Goal: Information Seeking & Learning: Learn about a topic

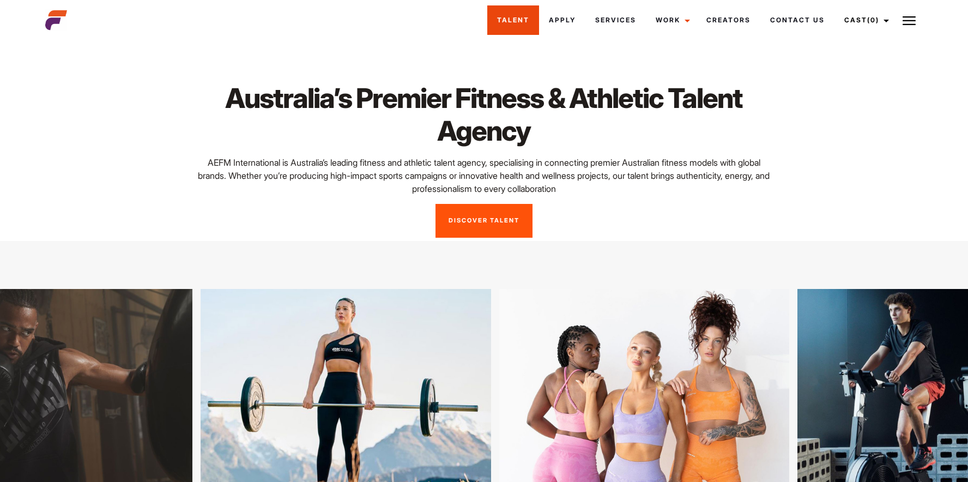
click at [510, 22] on link "Talent" at bounding box center [513, 19] width 52 height 29
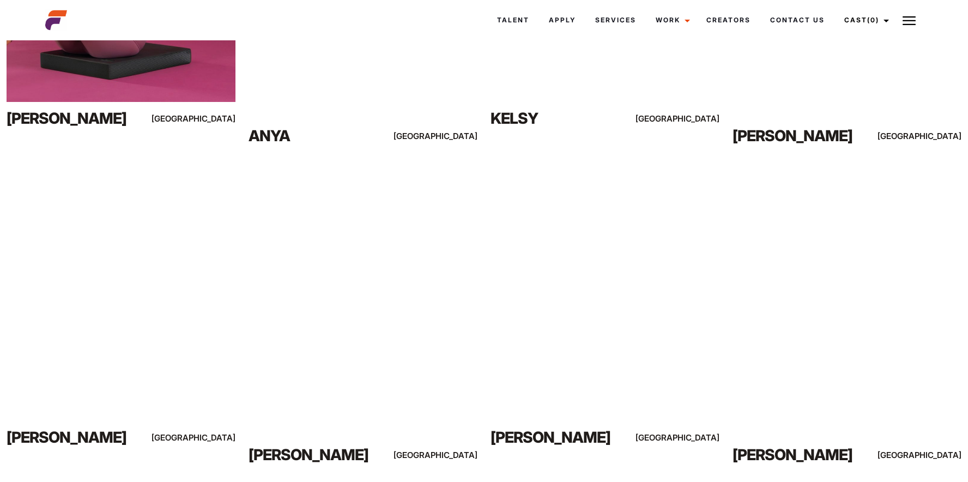
scroll to position [3590, 0]
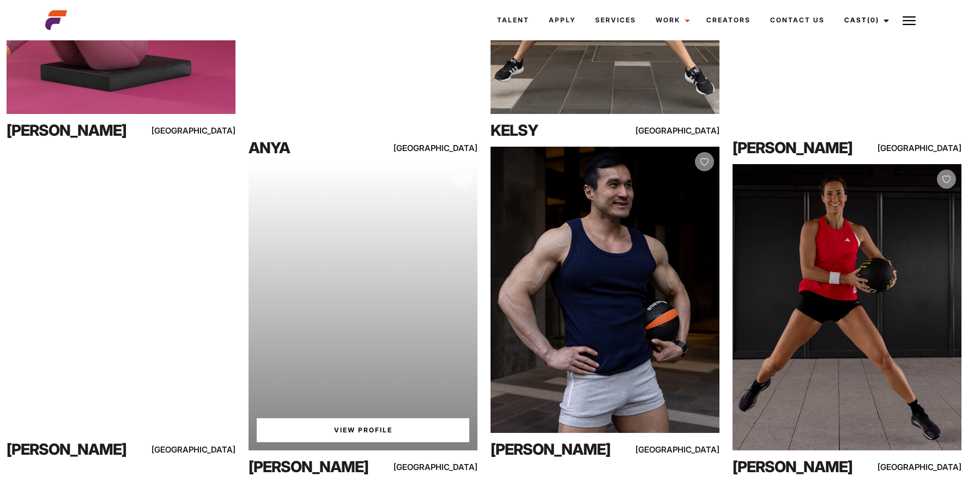
click at [401, 322] on div "Your browser does not support the video tag. View Profile" at bounding box center [363, 307] width 229 height 286
click at [380, 361] on div "Your browser does not support the video tag. View Profile" at bounding box center [363, 307] width 229 height 286
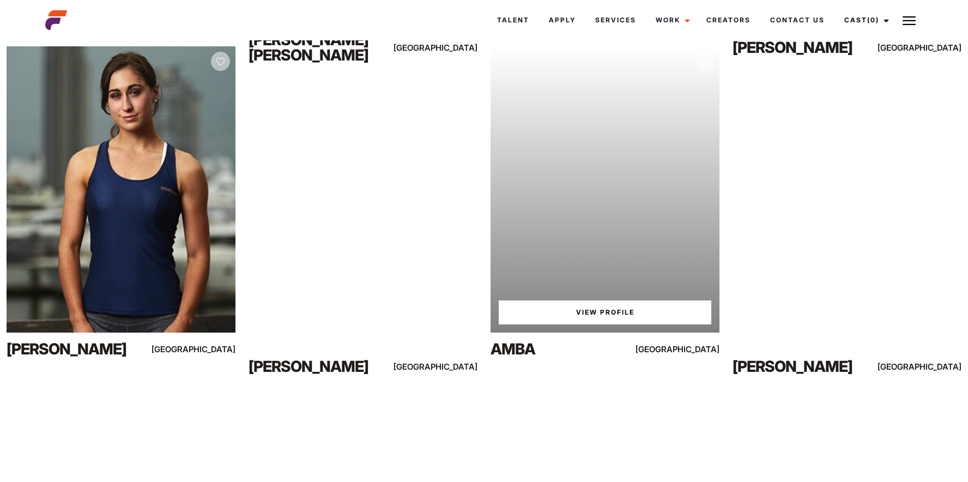
scroll to position [7554, 0]
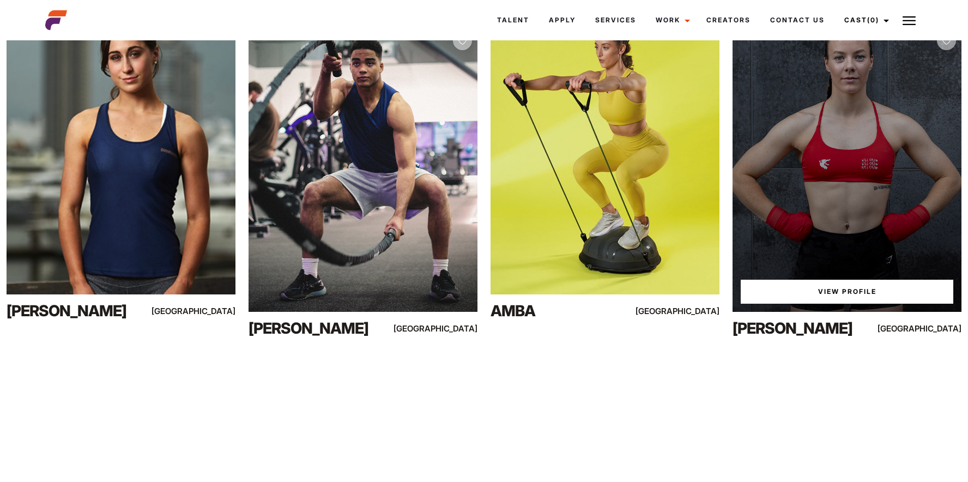
click at [857, 268] on div "View Profile" at bounding box center [846, 169] width 229 height 286
click at [827, 173] on div "View Profile" at bounding box center [846, 169] width 229 height 286
click at [823, 304] on link "View Profile" at bounding box center [847, 292] width 213 height 24
click at [814, 300] on link "View Profile" at bounding box center [847, 292] width 213 height 24
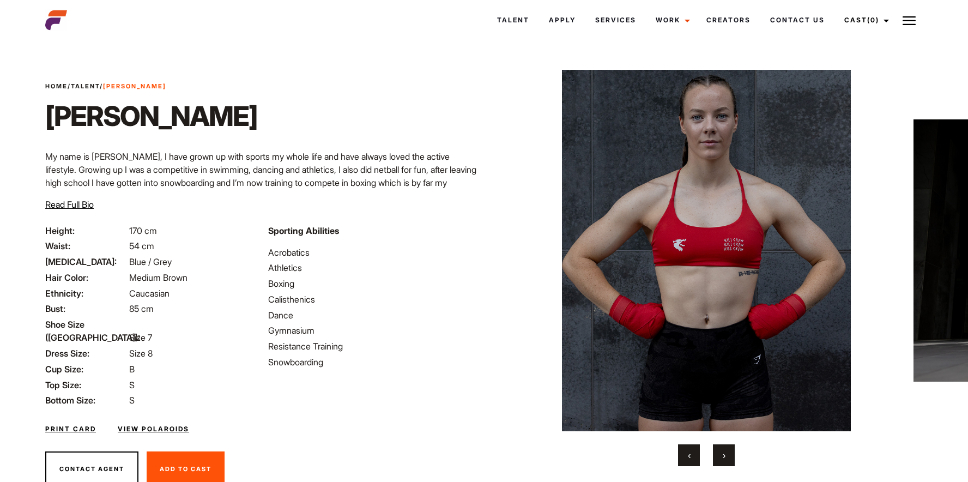
click at [719, 447] on button "›" at bounding box center [724, 455] width 22 height 22
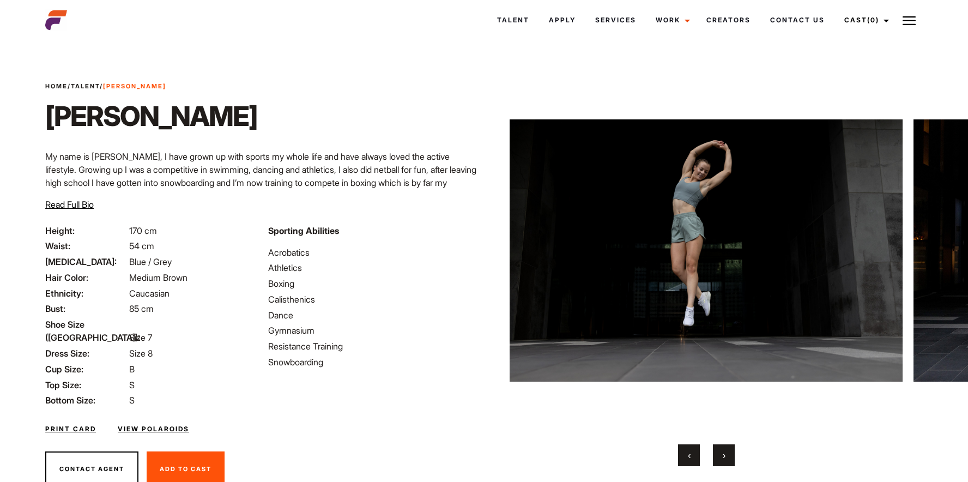
click at [735, 461] on div "‹ ›" at bounding box center [706, 455] width 393 height 22
click at [727, 461] on button "›" at bounding box center [724, 455] width 22 height 22
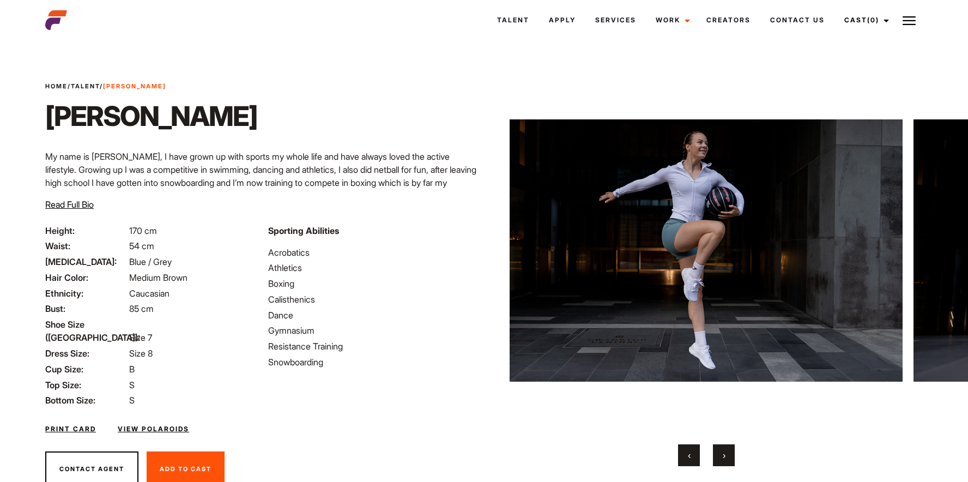
scroll to position [32, 0]
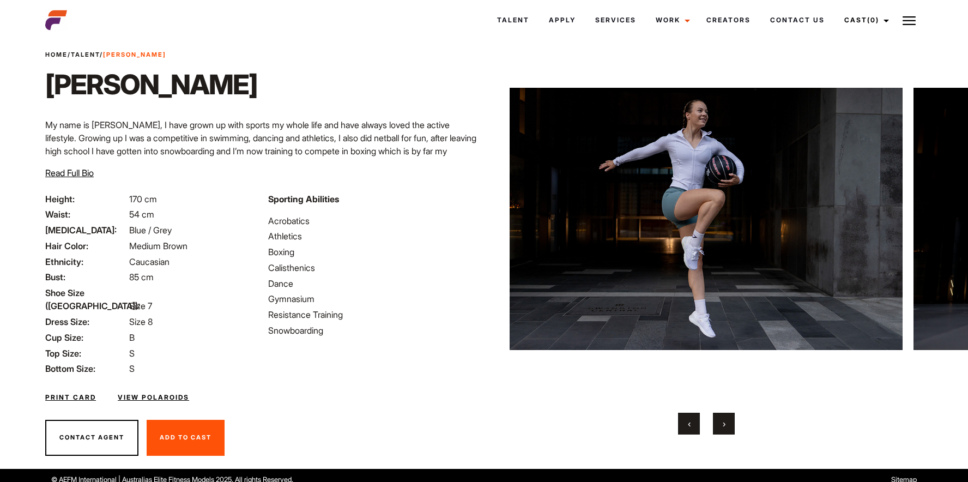
click at [730, 425] on button "›" at bounding box center [724, 424] width 22 height 22
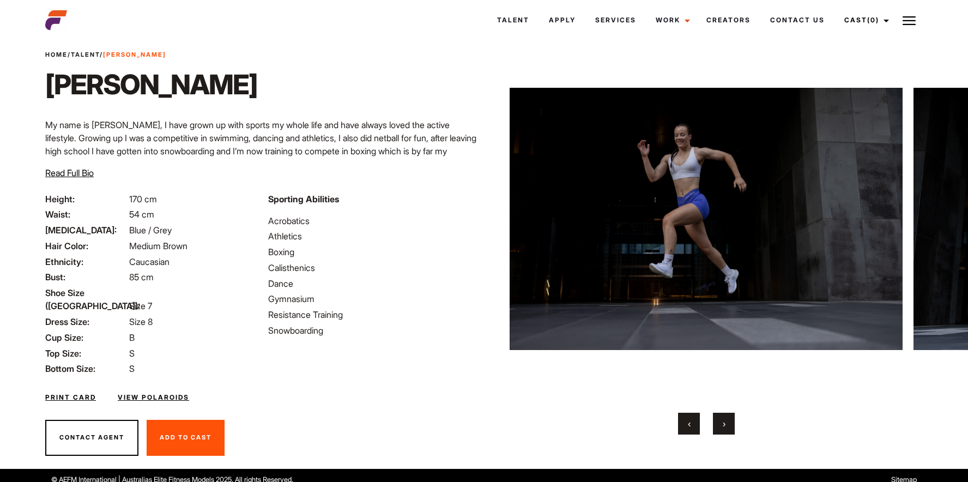
click at [730, 425] on button "›" at bounding box center [724, 424] width 22 height 22
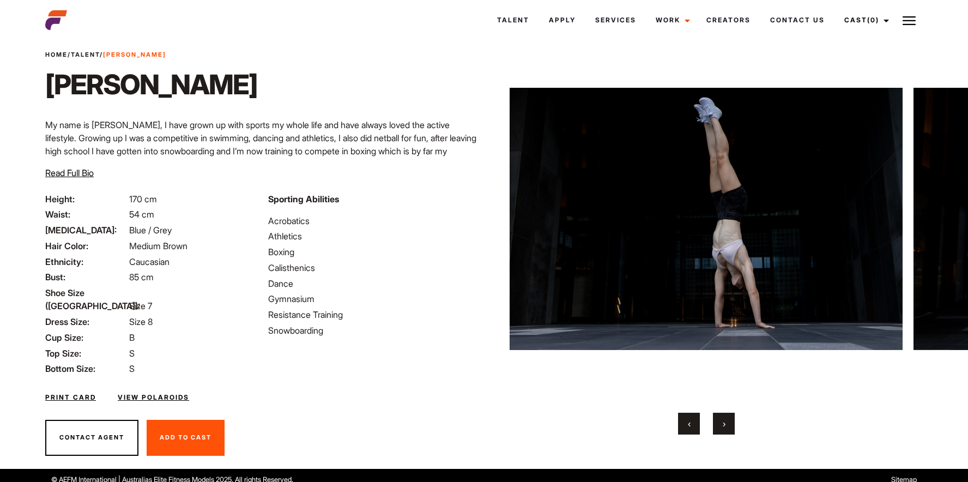
click at [730, 425] on button "›" at bounding box center [724, 424] width 22 height 22
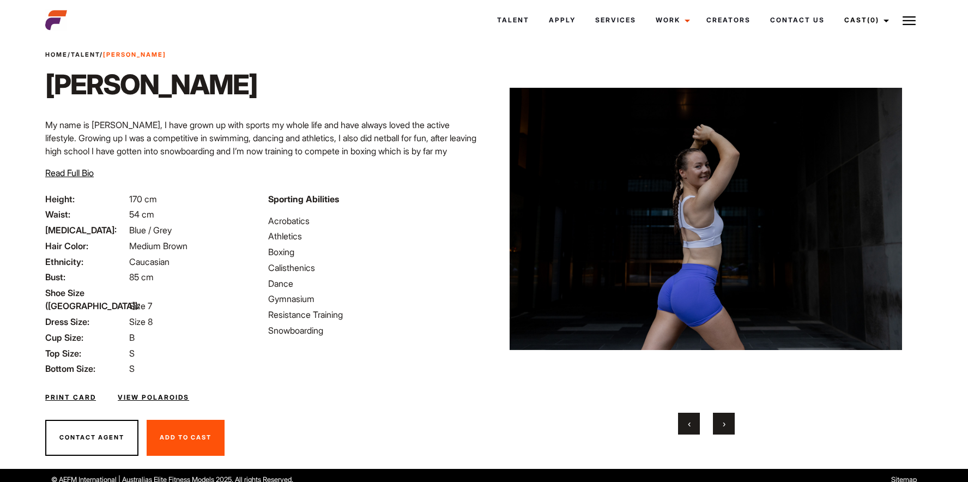
click at [730, 425] on button "›" at bounding box center [724, 424] width 22 height 22
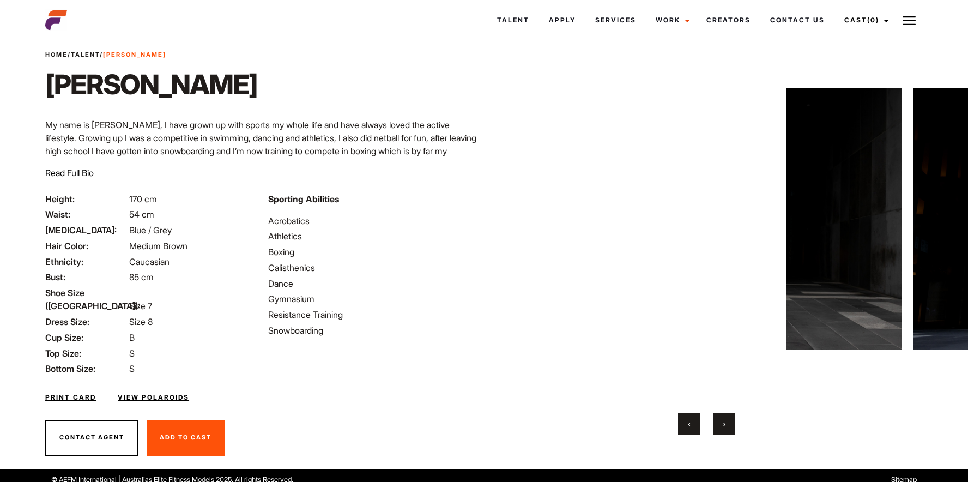
click at [730, 425] on button "›" at bounding box center [724, 424] width 22 height 22
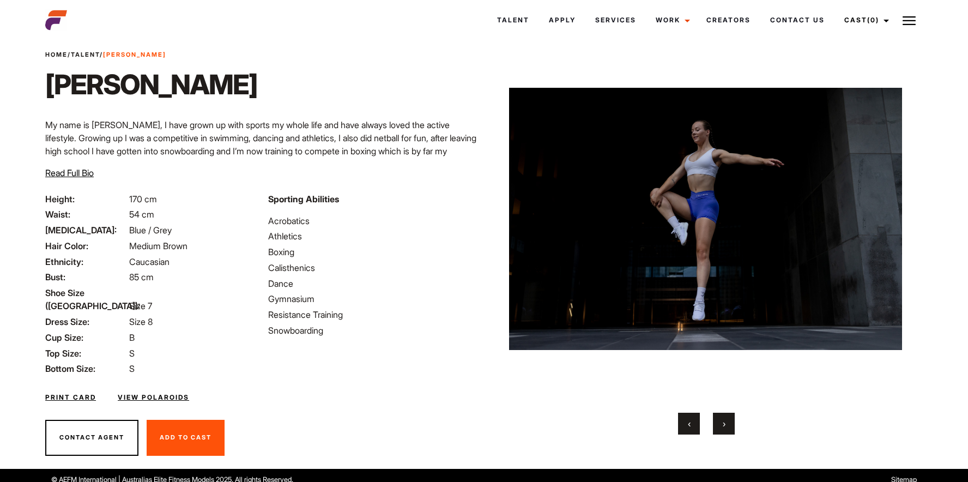
click at [730, 425] on button "›" at bounding box center [724, 424] width 22 height 22
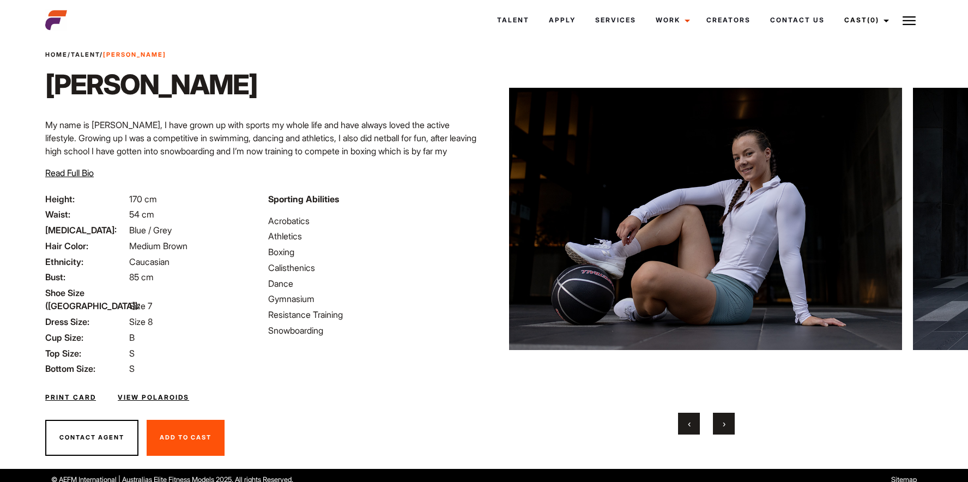
click at [730, 425] on button "›" at bounding box center [724, 424] width 22 height 22
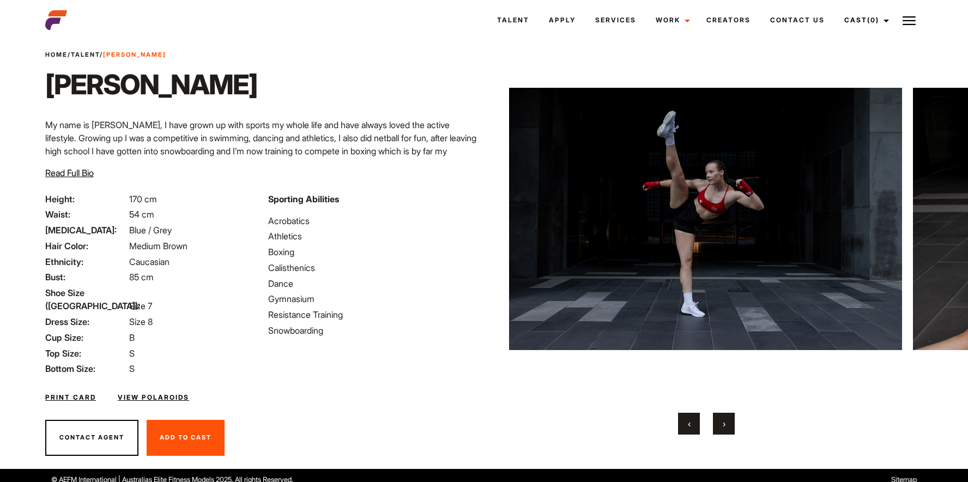
click at [730, 425] on button "›" at bounding box center [724, 424] width 22 height 22
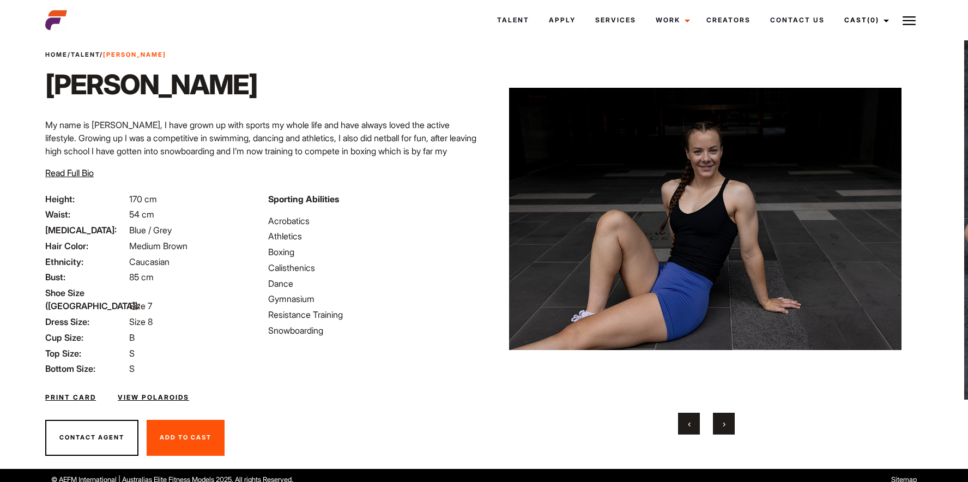
click at [725, 426] on span "›" at bounding box center [724, 423] width 3 height 11
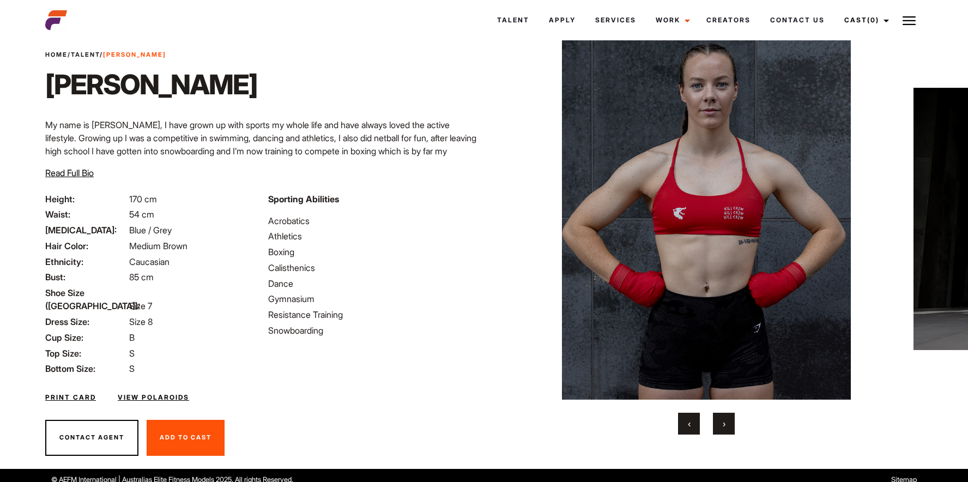
click at [725, 426] on span "›" at bounding box center [724, 423] width 3 height 11
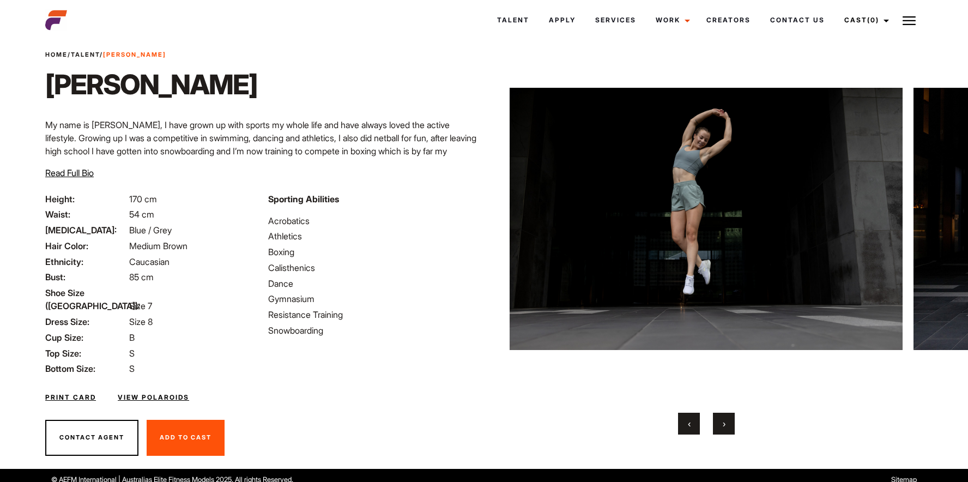
click at [725, 426] on span "›" at bounding box center [724, 423] width 3 height 11
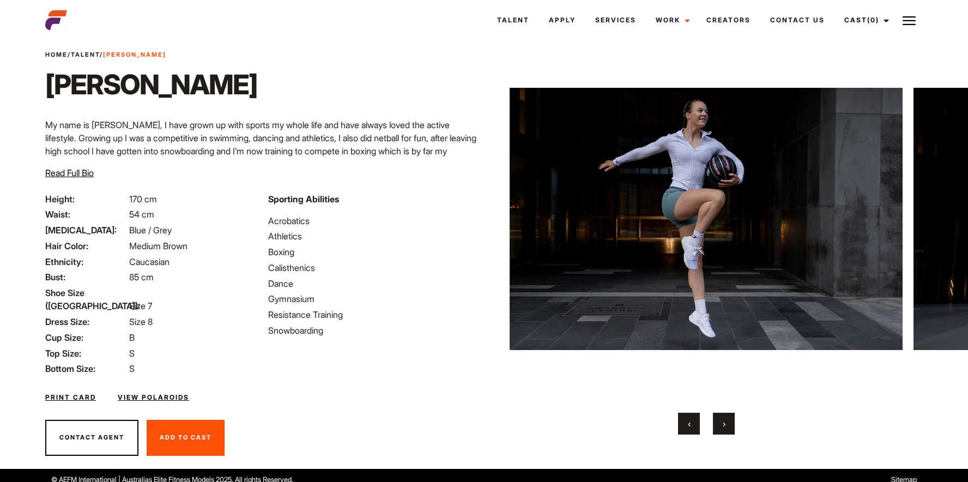
click at [725, 426] on span "›" at bounding box center [724, 423] width 3 height 11
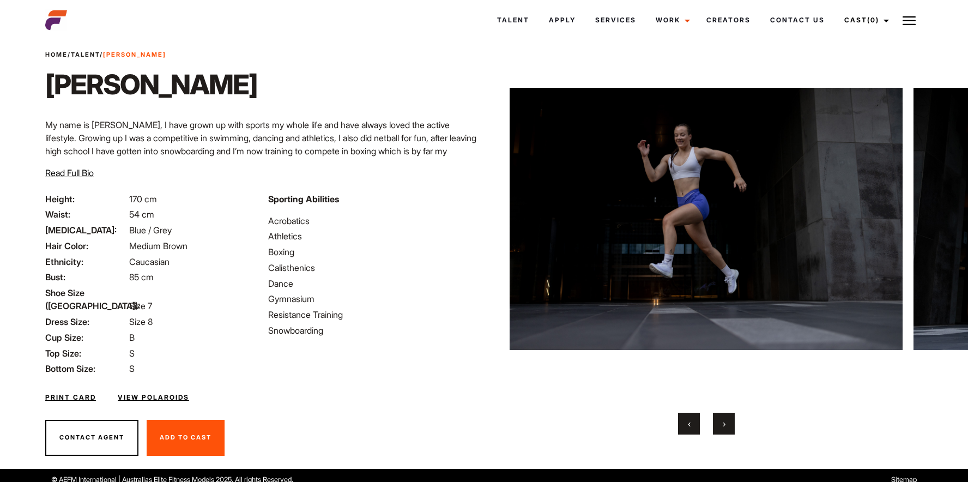
click at [725, 426] on span "›" at bounding box center [724, 423] width 3 height 11
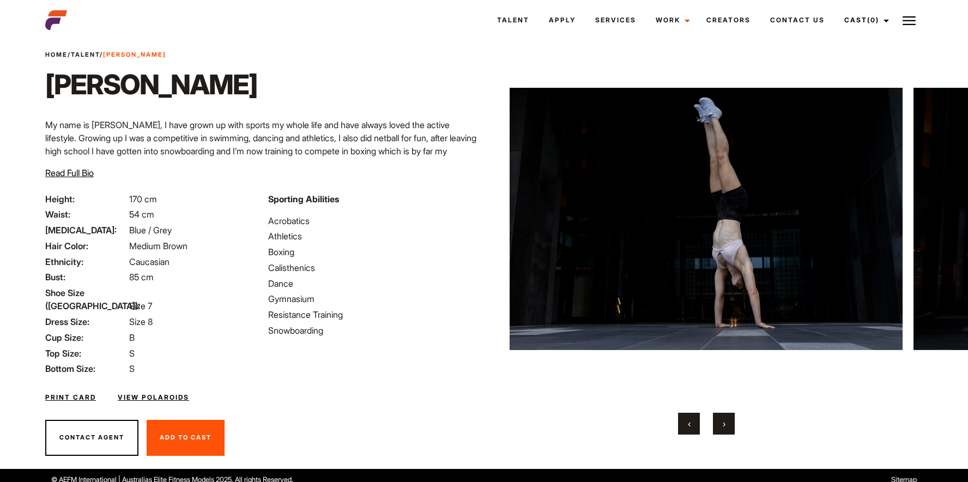
click at [725, 426] on span "›" at bounding box center [724, 423] width 3 height 11
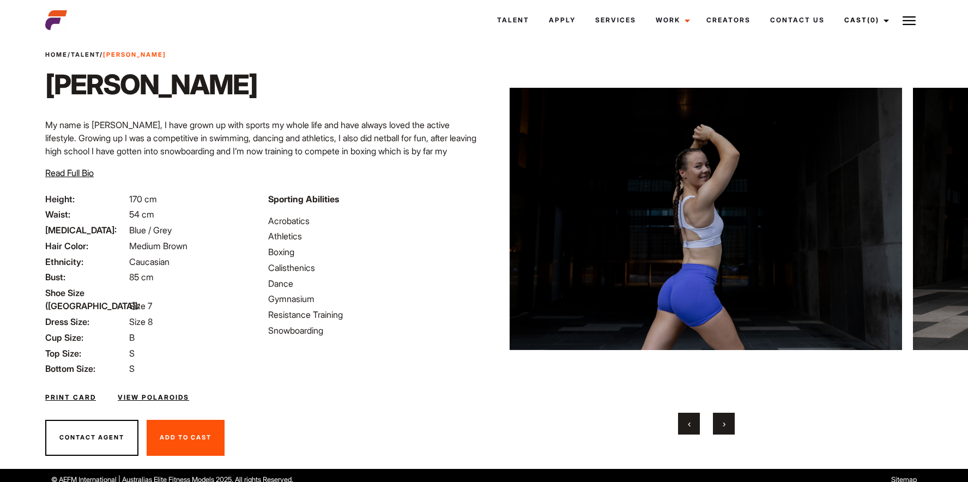
click at [725, 426] on span "›" at bounding box center [724, 423] width 3 height 11
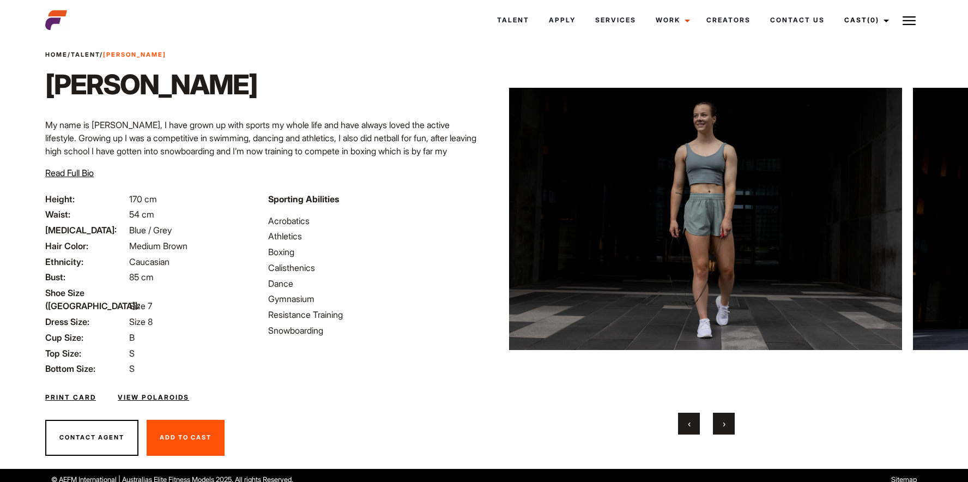
click at [725, 426] on span "›" at bounding box center [724, 423] width 3 height 11
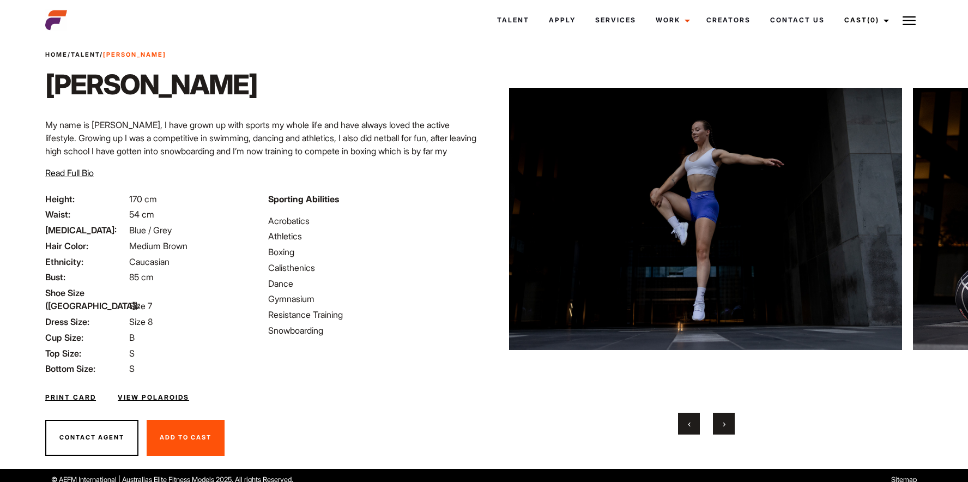
click at [725, 426] on span "›" at bounding box center [724, 423] width 3 height 11
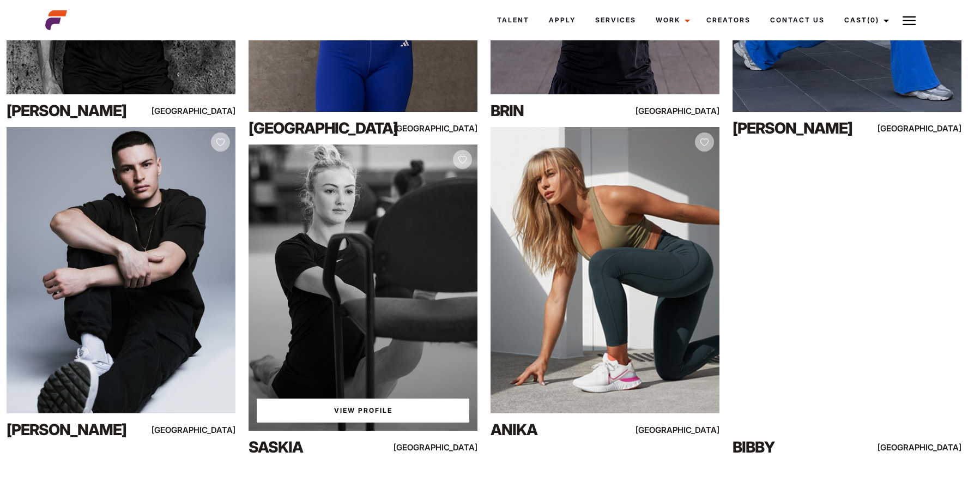
scroll to position [9982, 0]
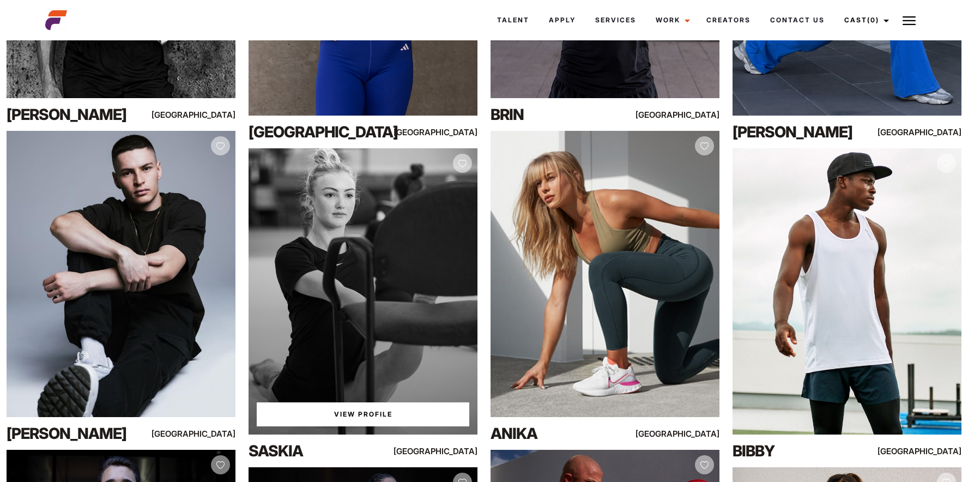
click at [461, 168] on img at bounding box center [462, 164] width 8 height 8
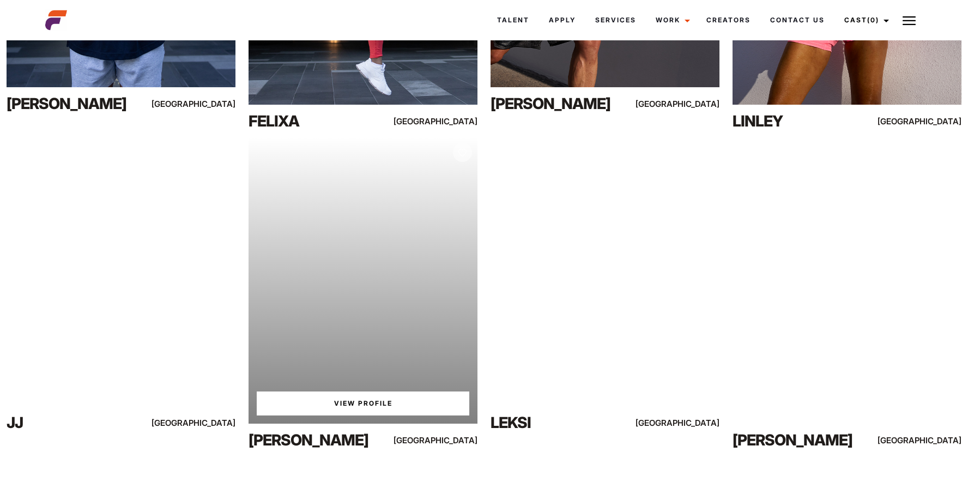
scroll to position [10666, 0]
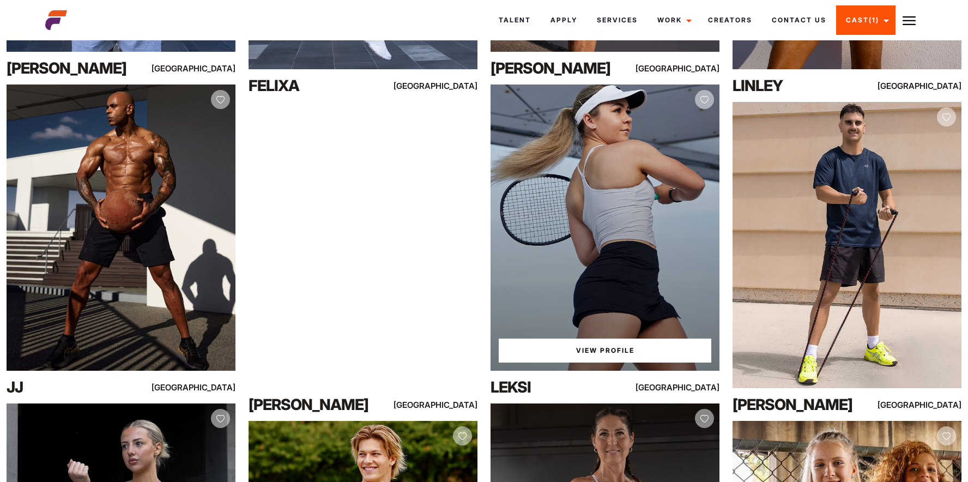
click at [709, 109] on div at bounding box center [704, 99] width 19 height 19
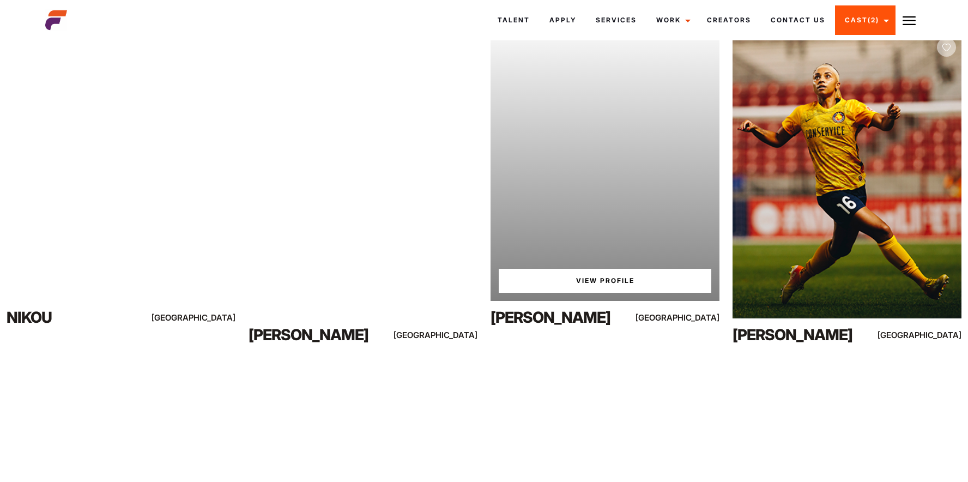
scroll to position [11706, 0]
